Goal: Entertainment & Leisure: Consume media (video, audio)

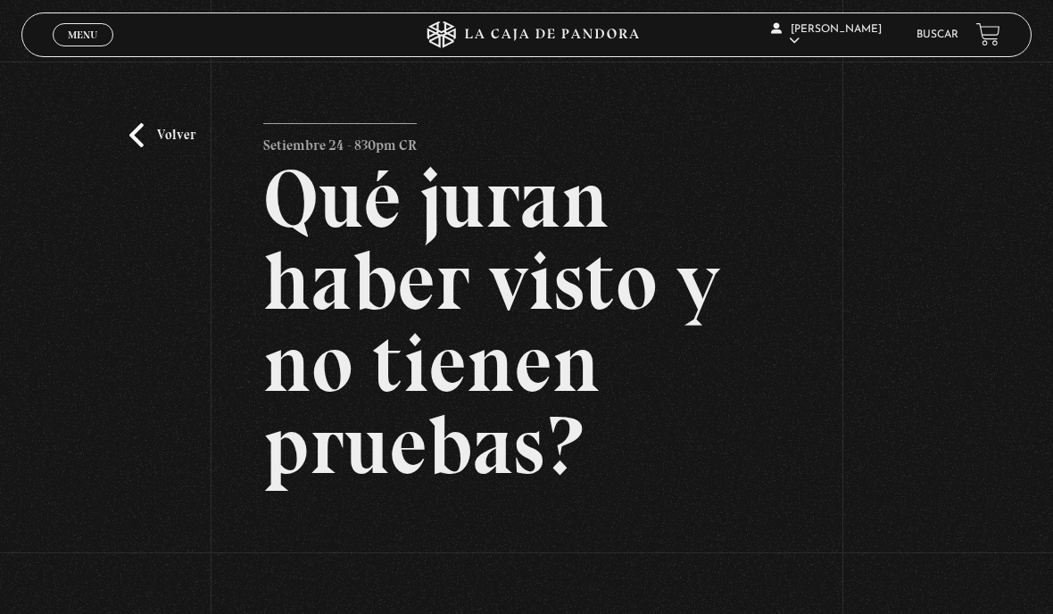
scroll to position [215, 0]
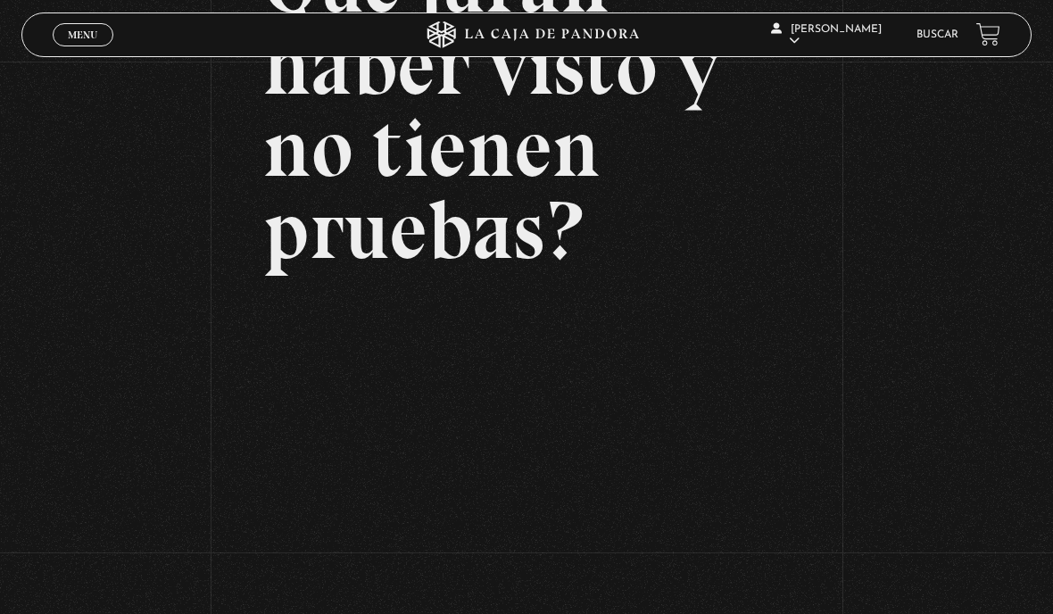
click at [98, 46] on span "Cerrar" at bounding box center [83, 51] width 42 height 12
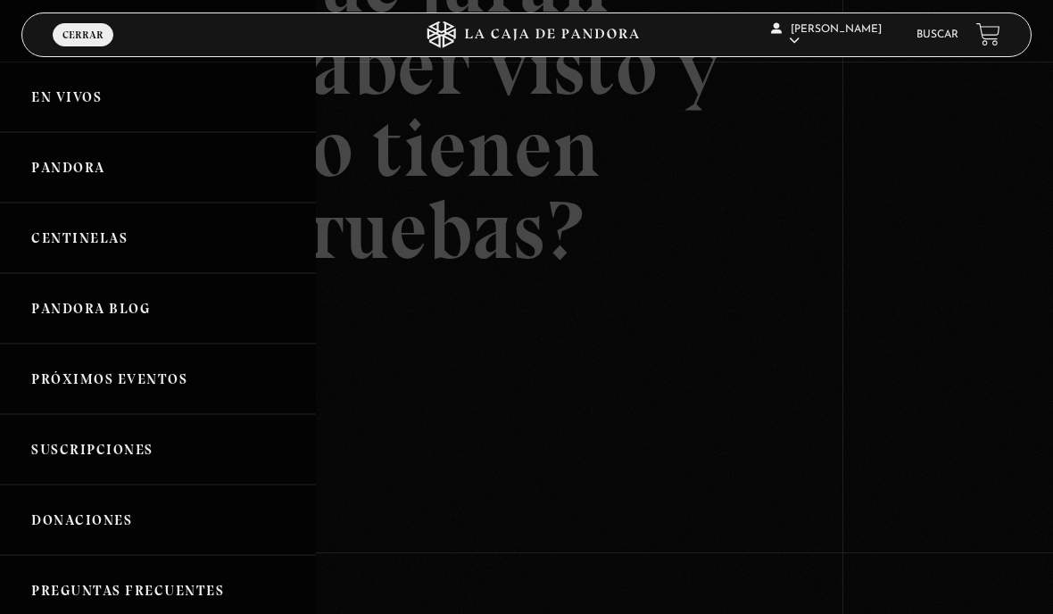
click at [81, 174] on link "Pandora" at bounding box center [158, 167] width 316 height 70
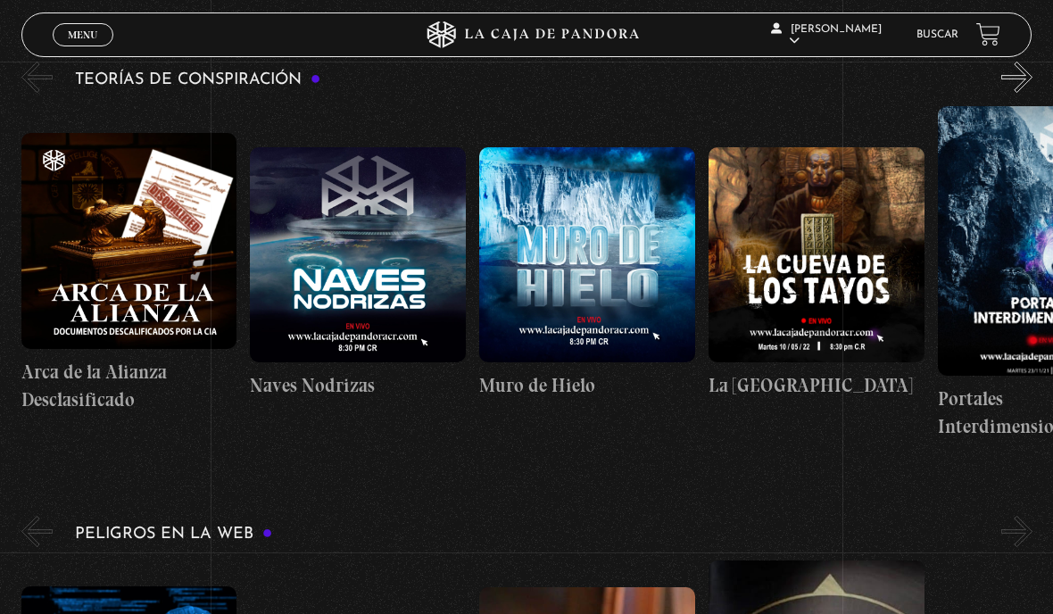
click at [89, 34] on span "Menu" at bounding box center [82, 34] width 29 height 11
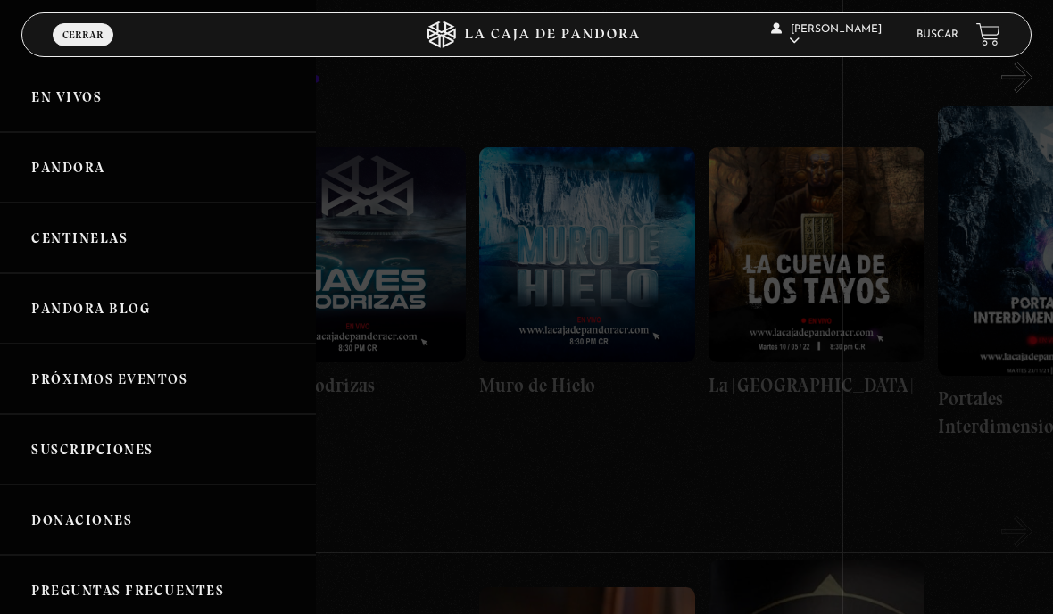
click at [169, 252] on link "Centinelas" at bounding box center [158, 237] width 316 height 70
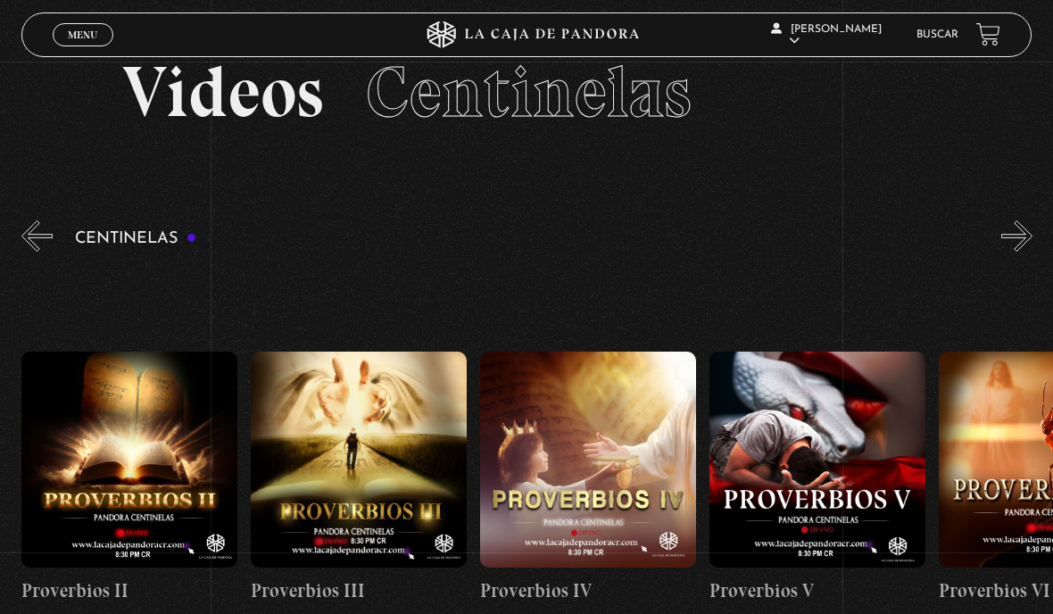
scroll to position [62, 0]
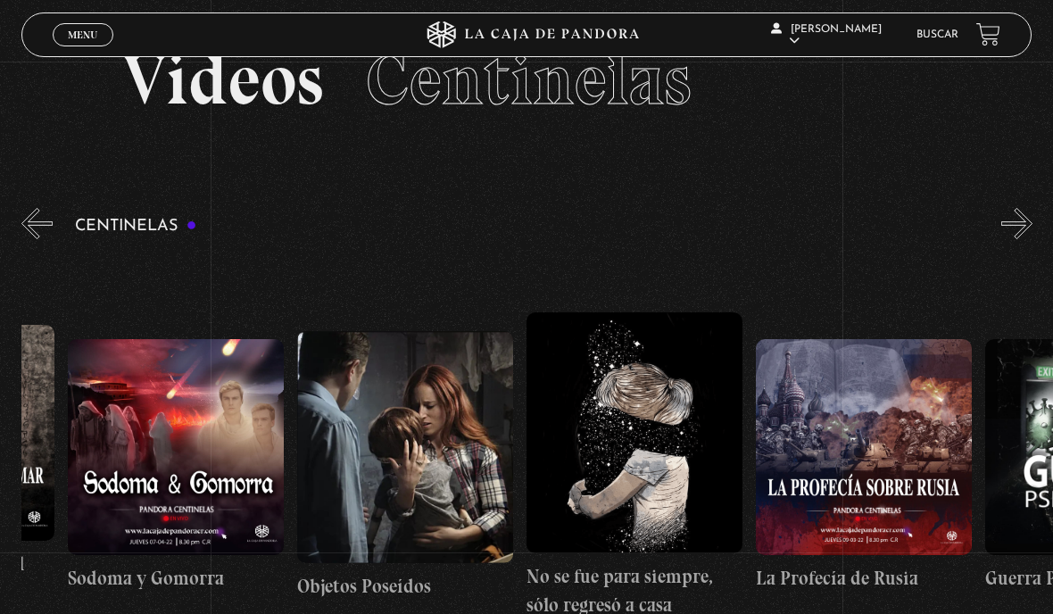
click at [108, 12] on section "Videos Centinelas" at bounding box center [526, 101] width 1053 height 205
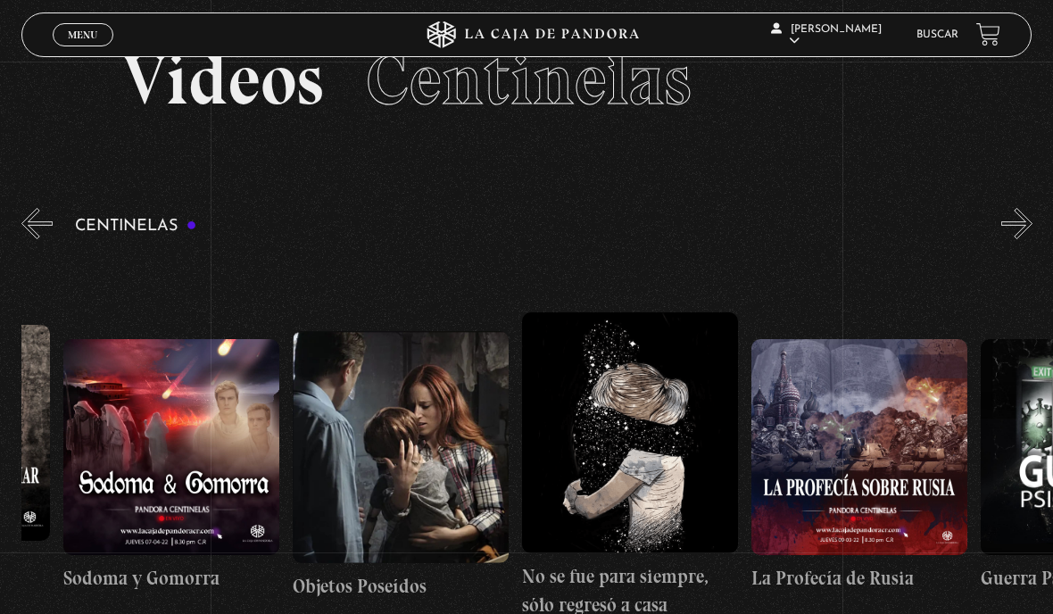
scroll to position [0, 15773]
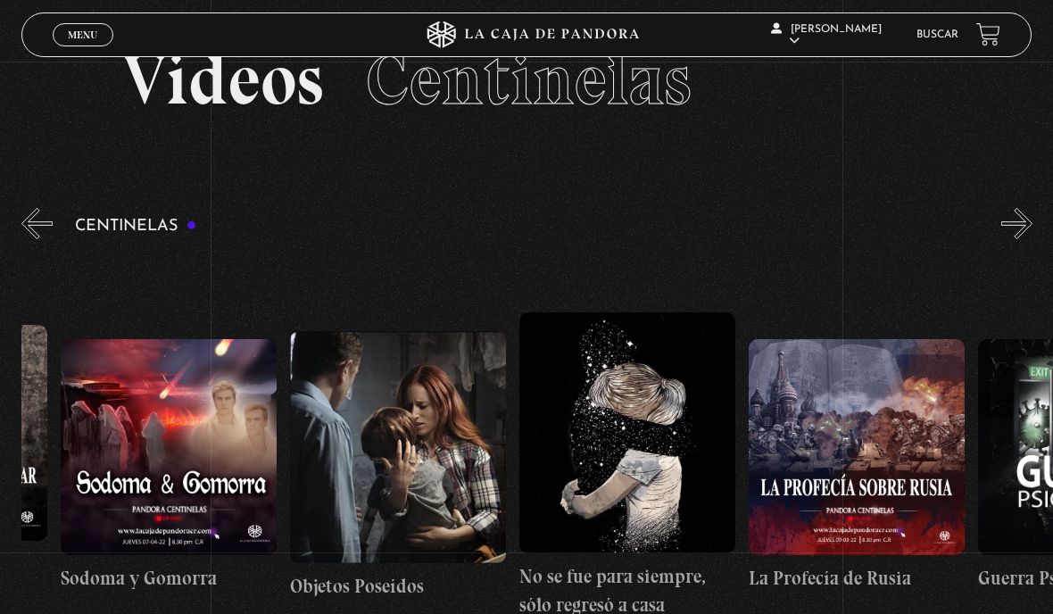
click at [109, 33] on link "Menu Cerrar" at bounding box center [83, 34] width 61 height 23
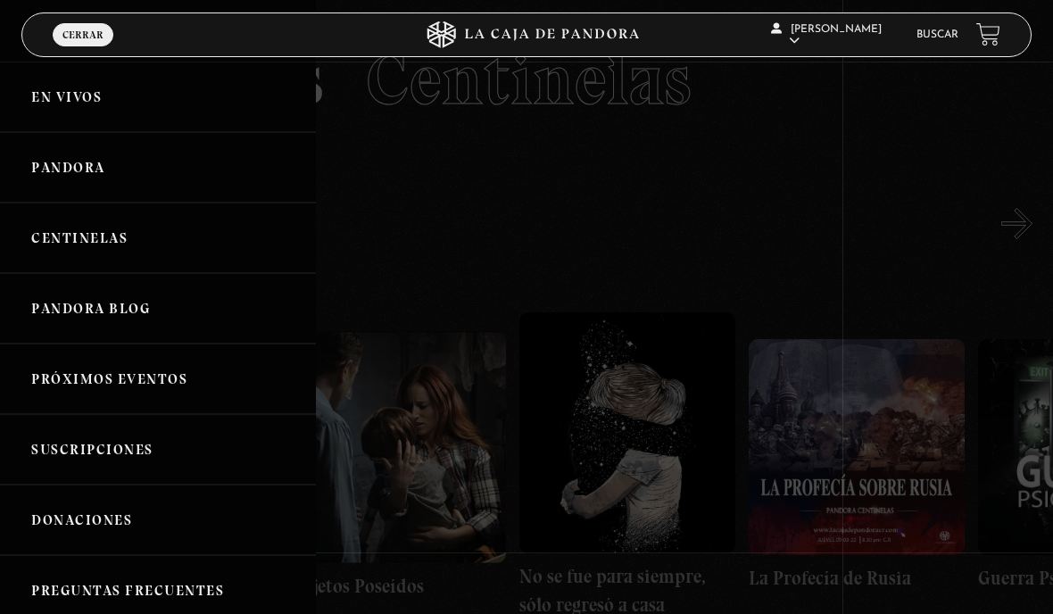
click at [83, 29] on span "Cerrar" at bounding box center [82, 34] width 41 height 11
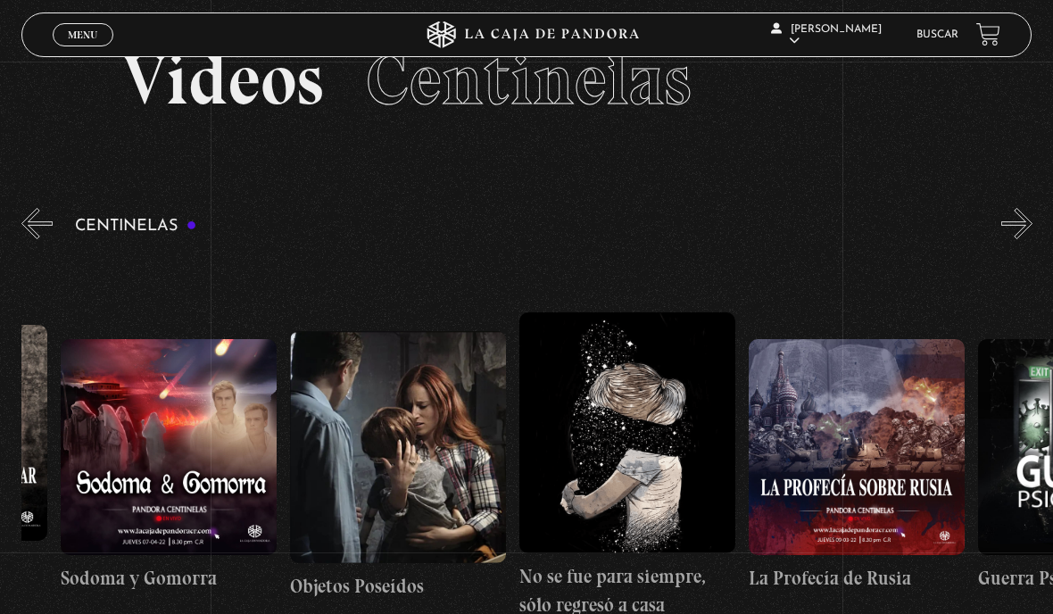
click at [78, 24] on link "Menu Cerrar" at bounding box center [83, 34] width 61 height 23
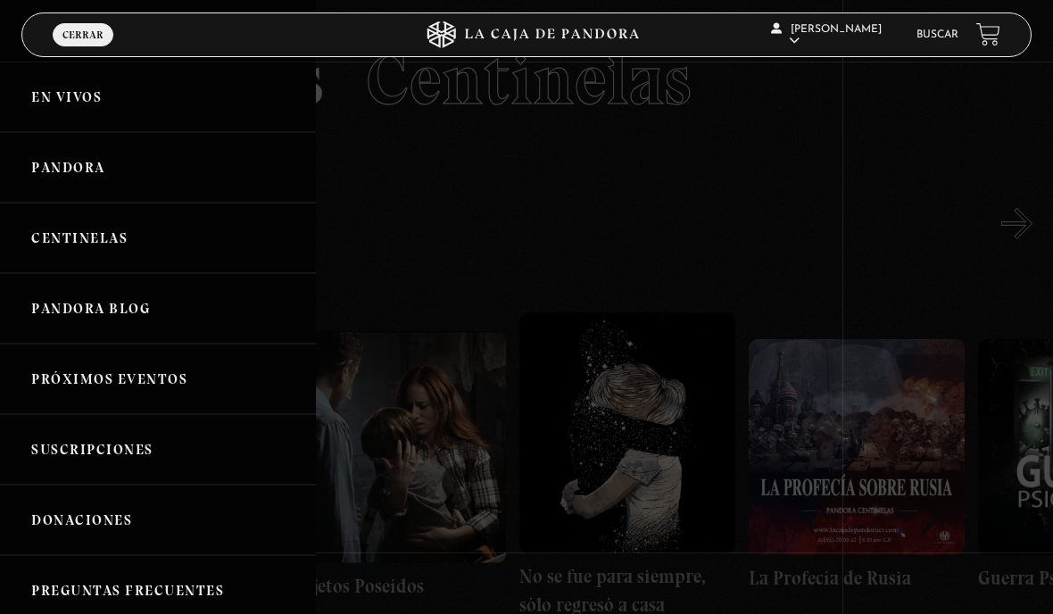
click at [117, 156] on link "Pandora" at bounding box center [158, 167] width 316 height 70
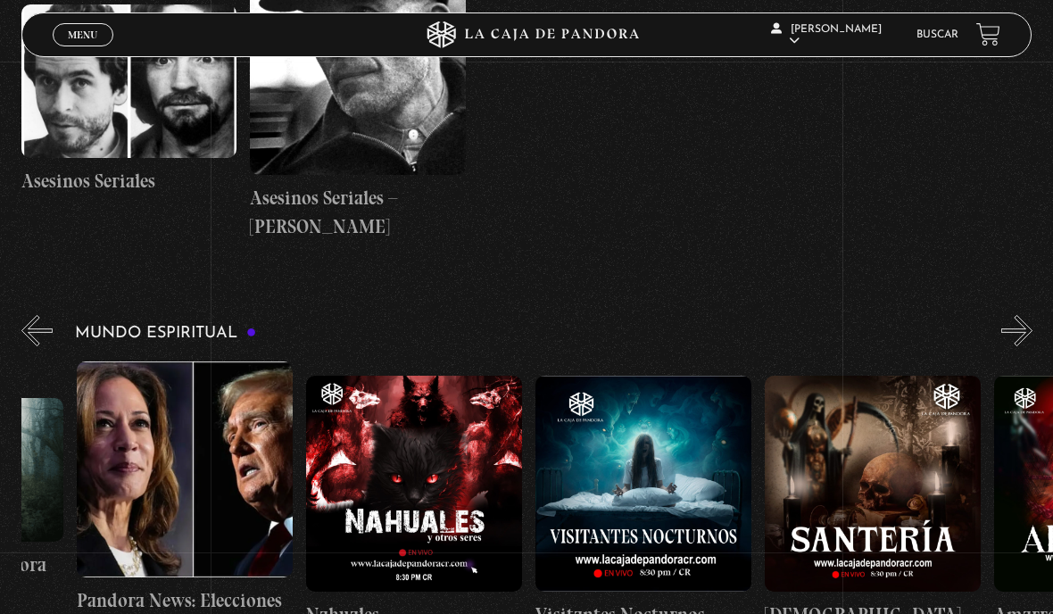
scroll to position [0, 630]
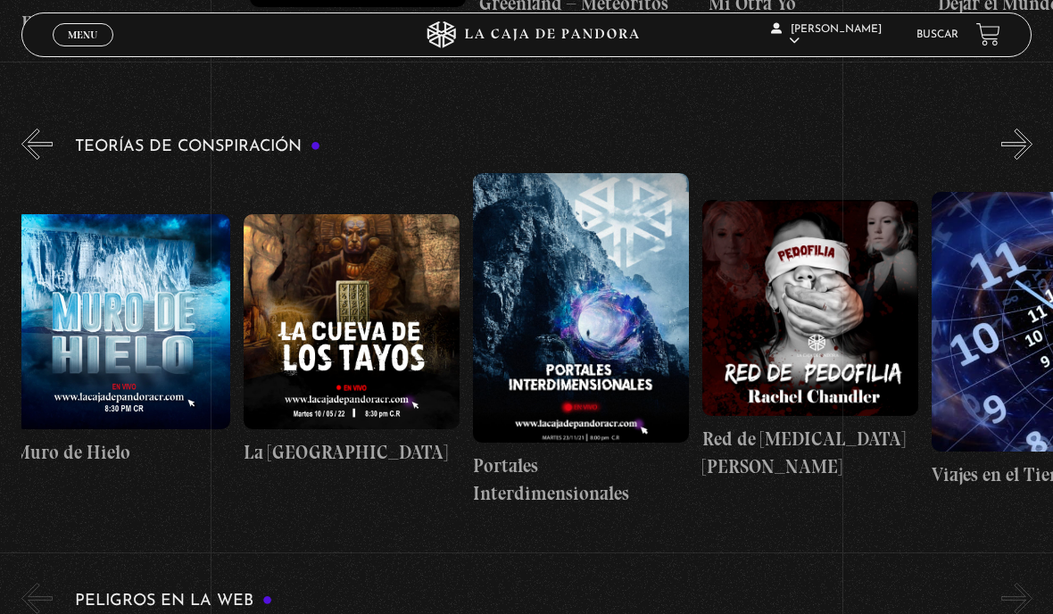
scroll to position [0, 330]
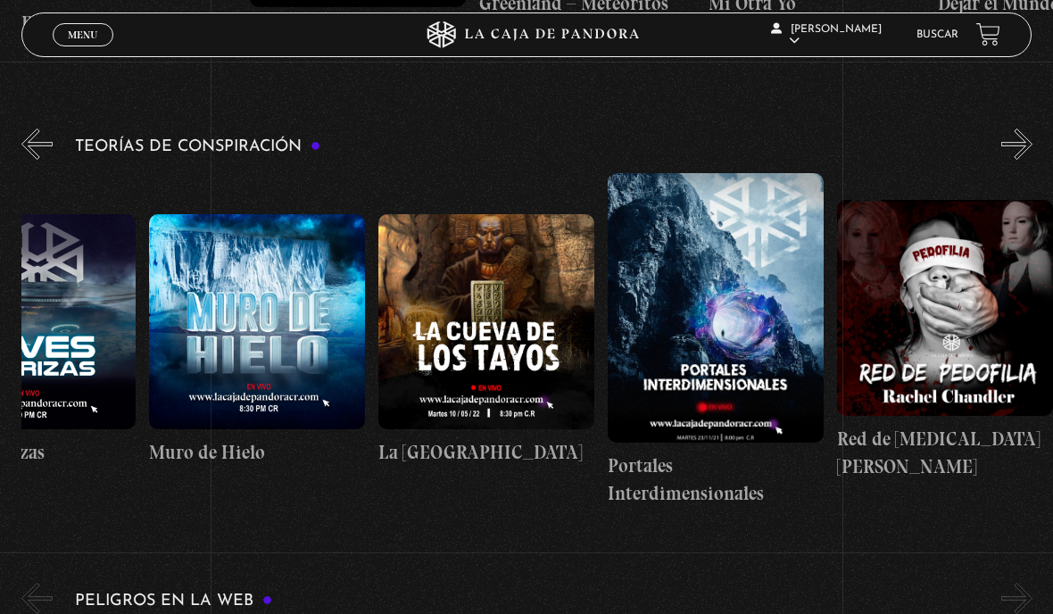
click at [753, 326] on figure at bounding box center [715, 307] width 216 height 269
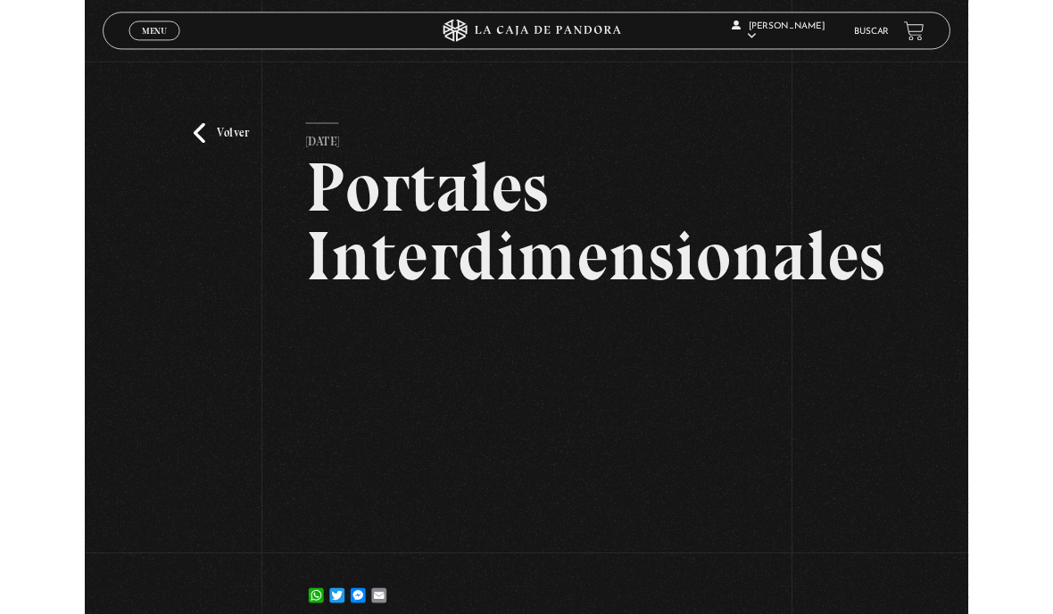
scroll to position [64, 0]
